Goal: Task Accomplishment & Management: Manage account settings

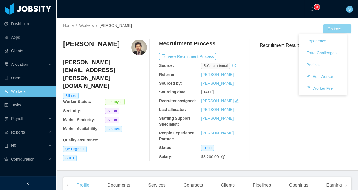
click at [331, 27] on button "Options" at bounding box center [337, 28] width 28 height 9
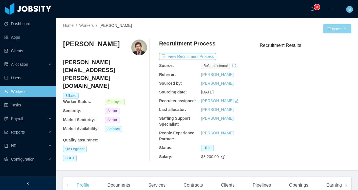
click at [336, 31] on button "Options" at bounding box center [337, 28] width 28 height 9
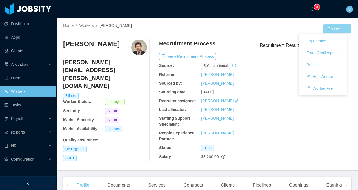
click at [336, 26] on button "Options" at bounding box center [337, 28] width 28 height 9
click at [313, 86] on button "Worker File" at bounding box center [319, 88] width 35 height 9
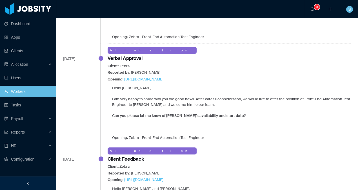
scroll to position [669, 0]
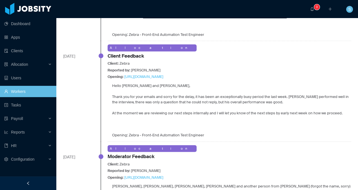
drag, startPoint x: 192, startPoint y: 87, endPoint x: 243, endPoint y: 99, distance: 52.4
click at [243, 99] on div "Hello [PERSON_NAME] and [PERSON_NAME], Thank you for your emails and sorry for …" at bounding box center [230, 110] width 244 height 55
click at [253, 94] on p "Thank you for your emails and sorry for the delay, it has been an exceptionally…" at bounding box center [231, 99] width 239 height 11
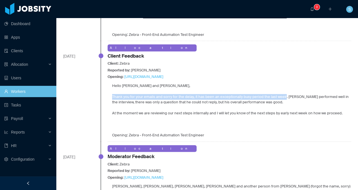
drag, startPoint x: 265, startPoint y: 87, endPoint x: 284, endPoint y: 97, distance: 21.4
click at [284, 97] on div "Hello [PERSON_NAME] and [PERSON_NAME], Thank you for your emails and sorry for …" at bounding box center [230, 110] width 244 height 55
click at [280, 98] on div "Hello [PERSON_NAME] and [PERSON_NAME], Thank you for your emails and sorry for …" at bounding box center [230, 110] width 244 height 55
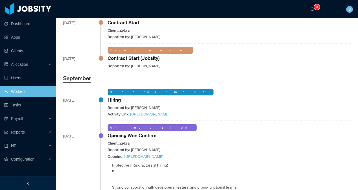
scroll to position [0, 0]
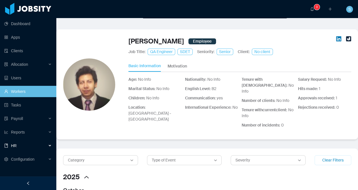
click at [49, 147] on div "HR" at bounding box center [28, 145] width 56 height 11
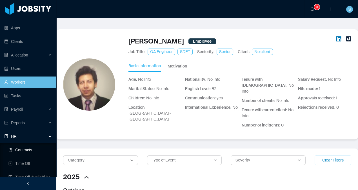
scroll to position [30, 0]
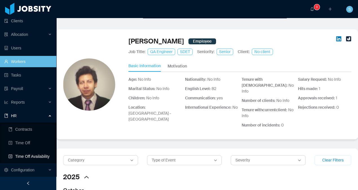
click at [34, 156] on link "Time Off Availability" at bounding box center [29, 155] width 43 height 11
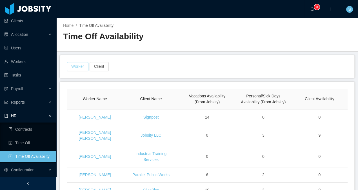
click at [76, 65] on button "Worker" at bounding box center [78, 66] width 22 height 9
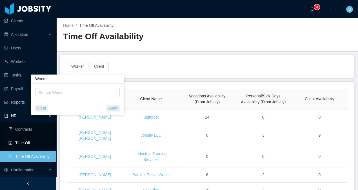
click at [27, 141] on link "Time Off" at bounding box center [29, 142] width 43 height 11
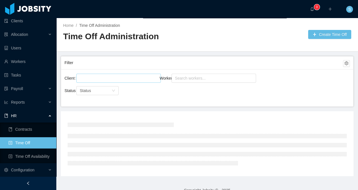
click at [107, 79] on div at bounding box center [117, 78] width 79 height 8
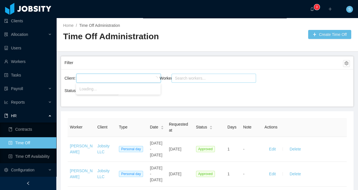
click at [184, 76] on div "Search workers..." at bounding box center [211, 78] width 73 height 6
type input "********"
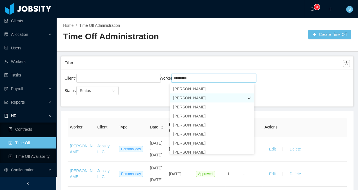
click at [201, 96] on li "[PERSON_NAME]" at bounding box center [212, 97] width 85 height 9
